Goal: Task Accomplishment & Management: Complete application form

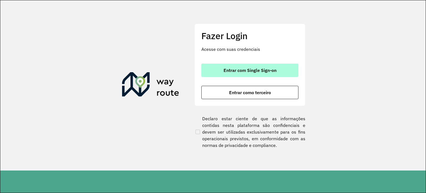
click at [265, 72] on span "Entrar com Single Sign-on" at bounding box center [250, 70] width 53 height 4
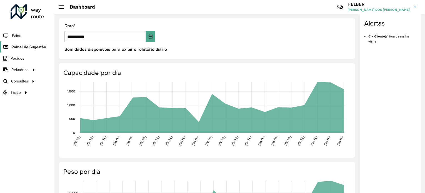
click at [16, 46] on span "Painel de Sugestão" at bounding box center [28, 47] width 35 height 6
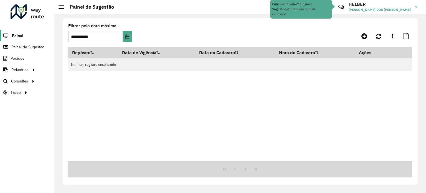
click at [12, 36] on link "Painel" at bounding box center [11, 35] width 23 height 11
click at [35, 49] on span "Painel de Sugestão" at bounding box center [28, 47] width 35 height 6
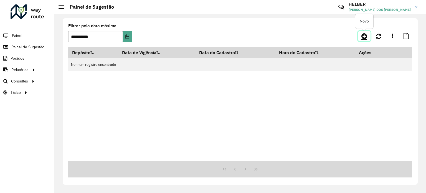
click at [363, 35] on icon at bounding box center [365, 36] width 6 height 7
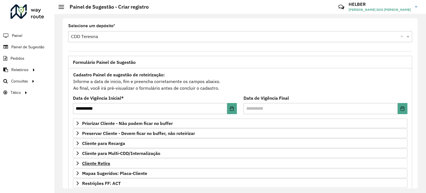
scroll to position [28, 0]
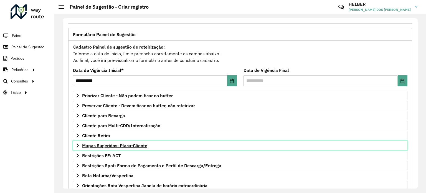
click at [74, 144] on link "Mapas Sugeridos: Placa-Cliente" at bounding box center [240, 145] width 335 height 9
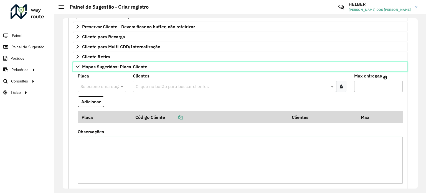
scroll to position [111, 0]
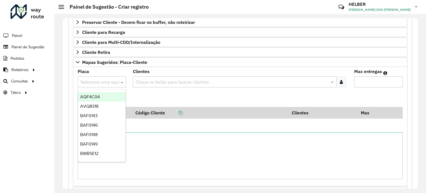
click at [115, 84] on div at bounding box center [102, 81] width 49 height 7
type input "***"
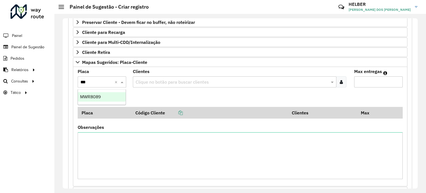
click at [91, 96] on span "MWR8089" at bounding box center [90, 96] width 21 height 5
click at [202, 79] on input "text" at bounding box center [231, 82] width 195 height 7
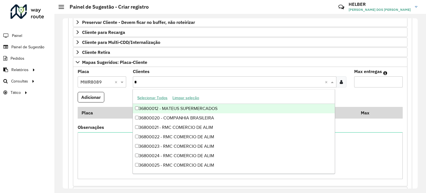
type input "**"
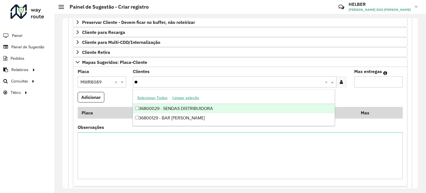
click at [177, 108] on div "36800029 - SENDAS DISTRIBUIDORA" at bounding box center [234, 108] width 202 height 9
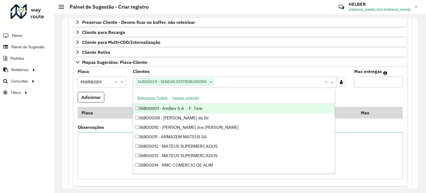
click at [373, 82] on input "Max entregas" at bounding box center [379, 81] width 49 height 11
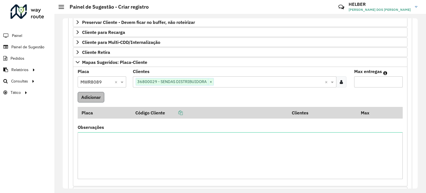
type input "*"
drag, startPoint x: 97, startPoint y: 95, endPoint x: 101, endPoint y: 96, distance: 4.3
click at [97, 95] on button "Adicionar" at bounding box center [91, 97] width 27 height 11
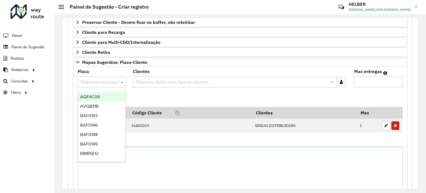
click at [101, 81] on input "text" at bounding box center [97, 82] width 32 height 7
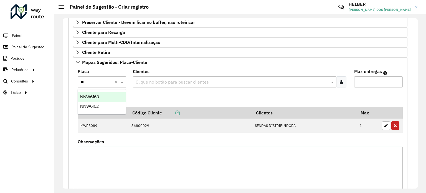
type input "***"
click at [98, 106] on span "NNW6I62" at bounding box center [89, 106] width 19 height 5
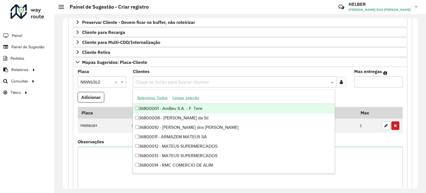
click at [189, 83] on input "text" at bounding box center [231, 82] width 195 height 7
type input "**"
click at [379, 95] on formly-field "Adicionar" at bounding box center [240, 99] width 332 height 15
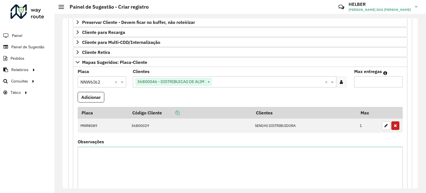
click at [380, 82] on input "Max entregas" at bounding box center [379, 81] width 49 height 11
type input "*"
click at [391, 92] on formly-field "Adicionar" at bounding box center [240, 99] width 332 height 15
click at [90, 99] on button "Adicionar" at bounding box center [91, 97] width 27 height 11
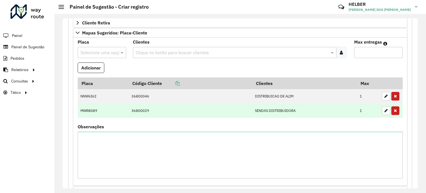
scroll to position [230, 0]
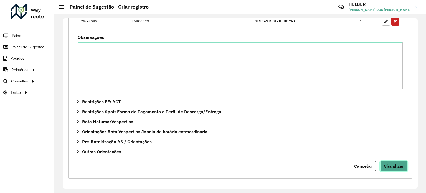
click at [395, 164] on span "Visualizar" at bounding box center [394, 166] width 20 height 6
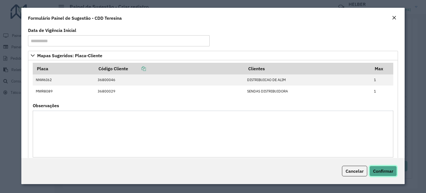
click at [379, 169] on span "Confirmar" at bounding box center [383, 171] width 20 height 6
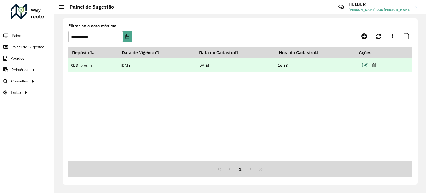
click at [366, 67] on icon at bounding box center [366, 65] width 6 height 6
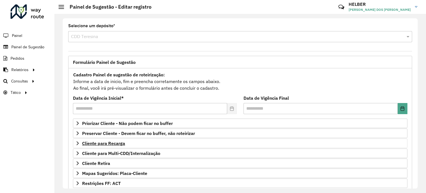
scroll to position [82, 0]
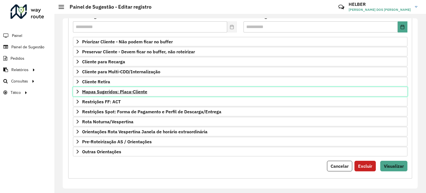
click at [78, 92] on icon at bounding box center [78, 91] width 4 height 4
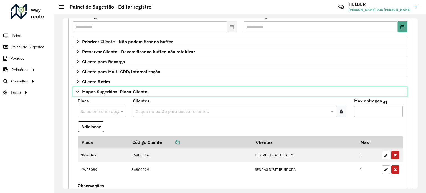
scroll to position [165, 0]
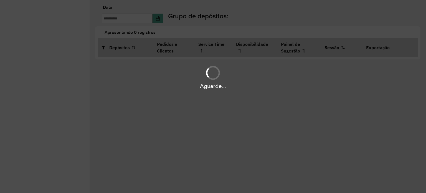
type input "**********"
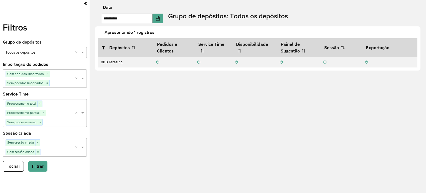
click at [84, 3] on icon at bounding box center [85, 3] width 3 height 5
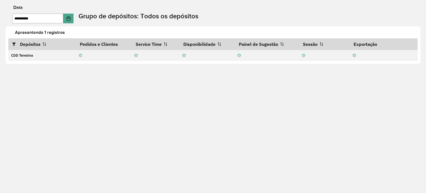
click at [17, 6] on label "Data" at bounding box center [17, 7] width 9 height 7
